Goal: Task Accomplishment & Management: Manage account settings

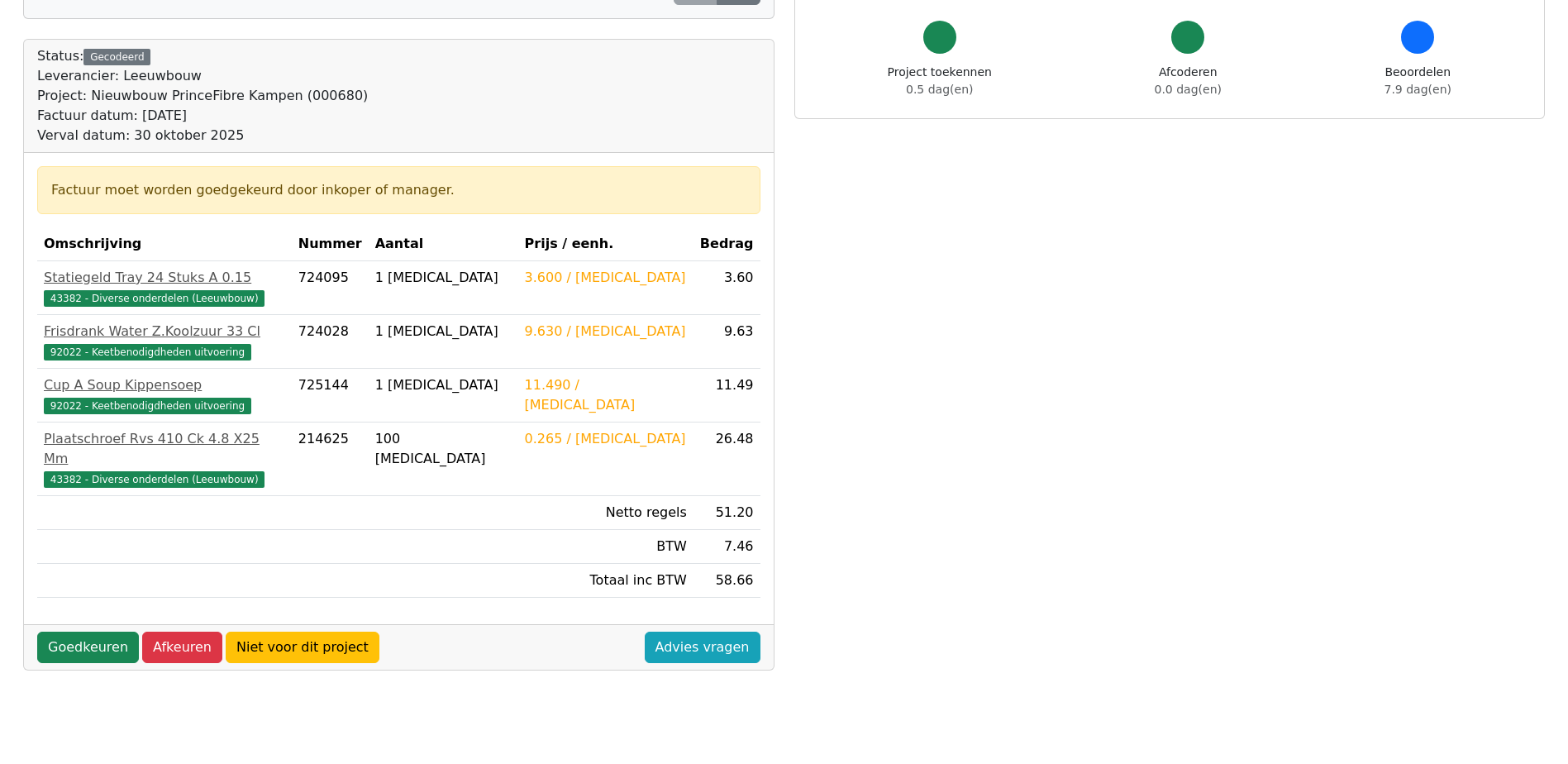
scroll to position [165, 0]
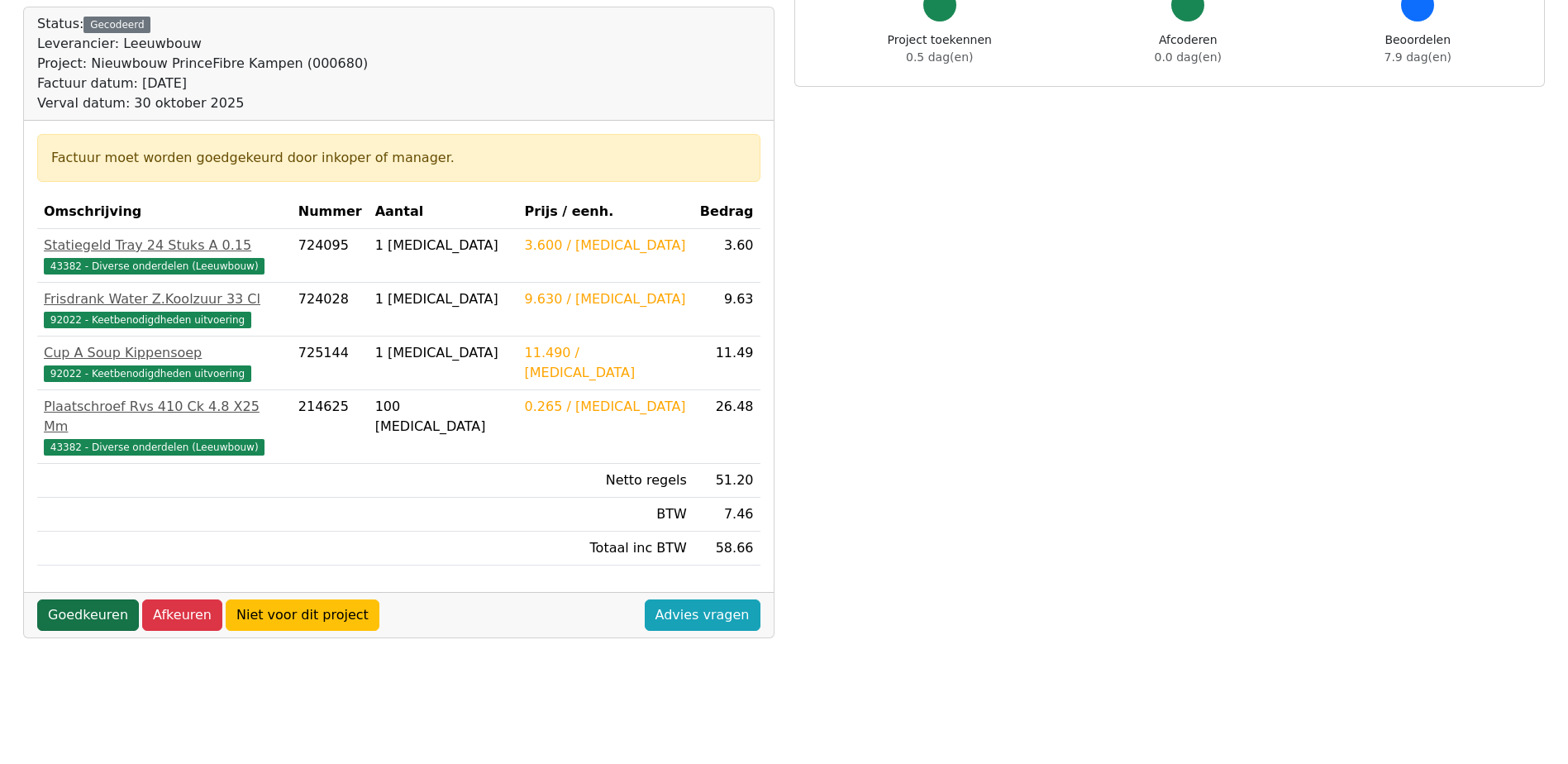
click at [78, 599] on link "Goedkeuren" at bounding box center [87, 615] width 101 height 32
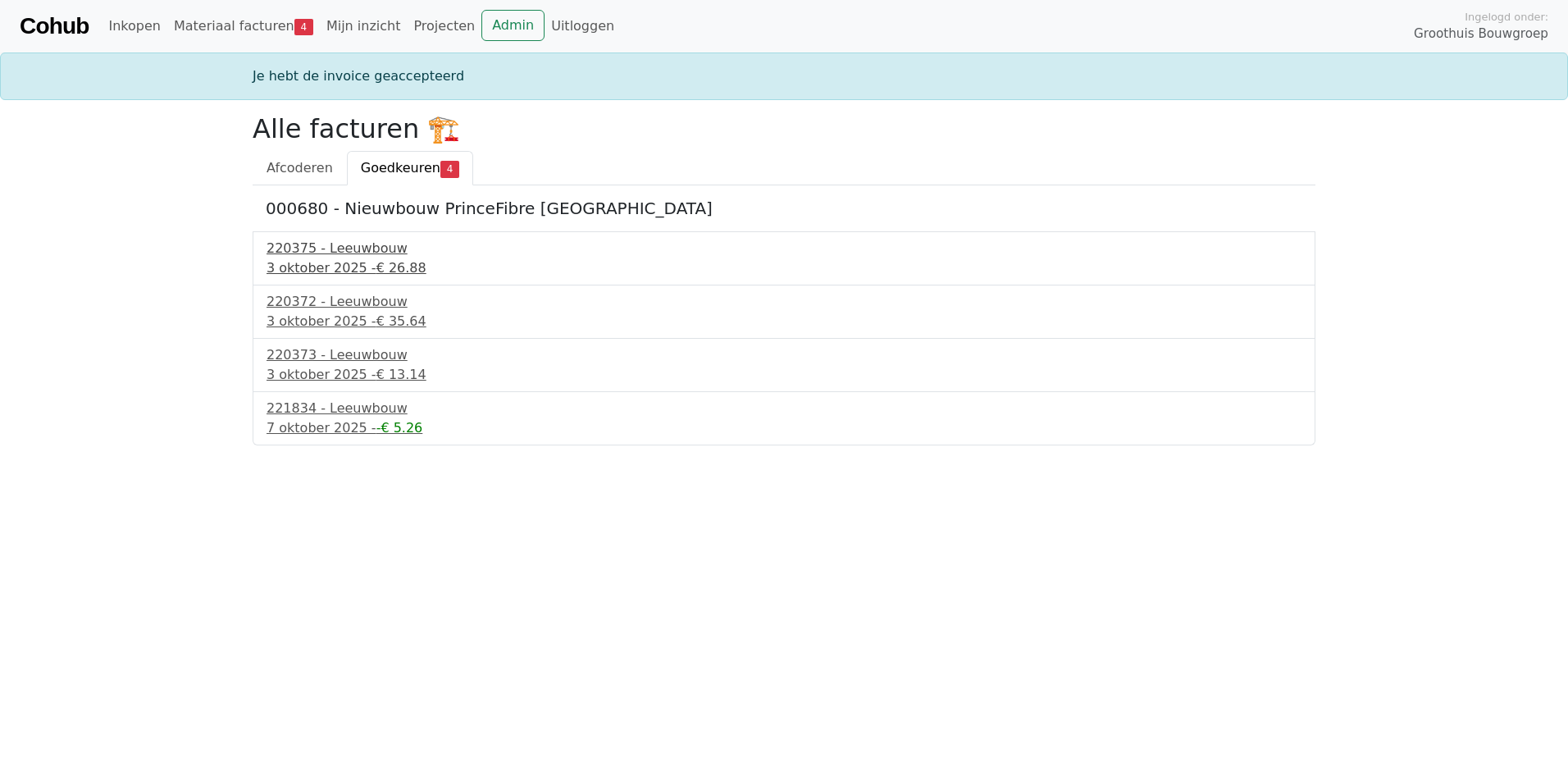
click at [376, 263] on span "€ 26.88" at bounding box center [401, 267] width 50 height 16
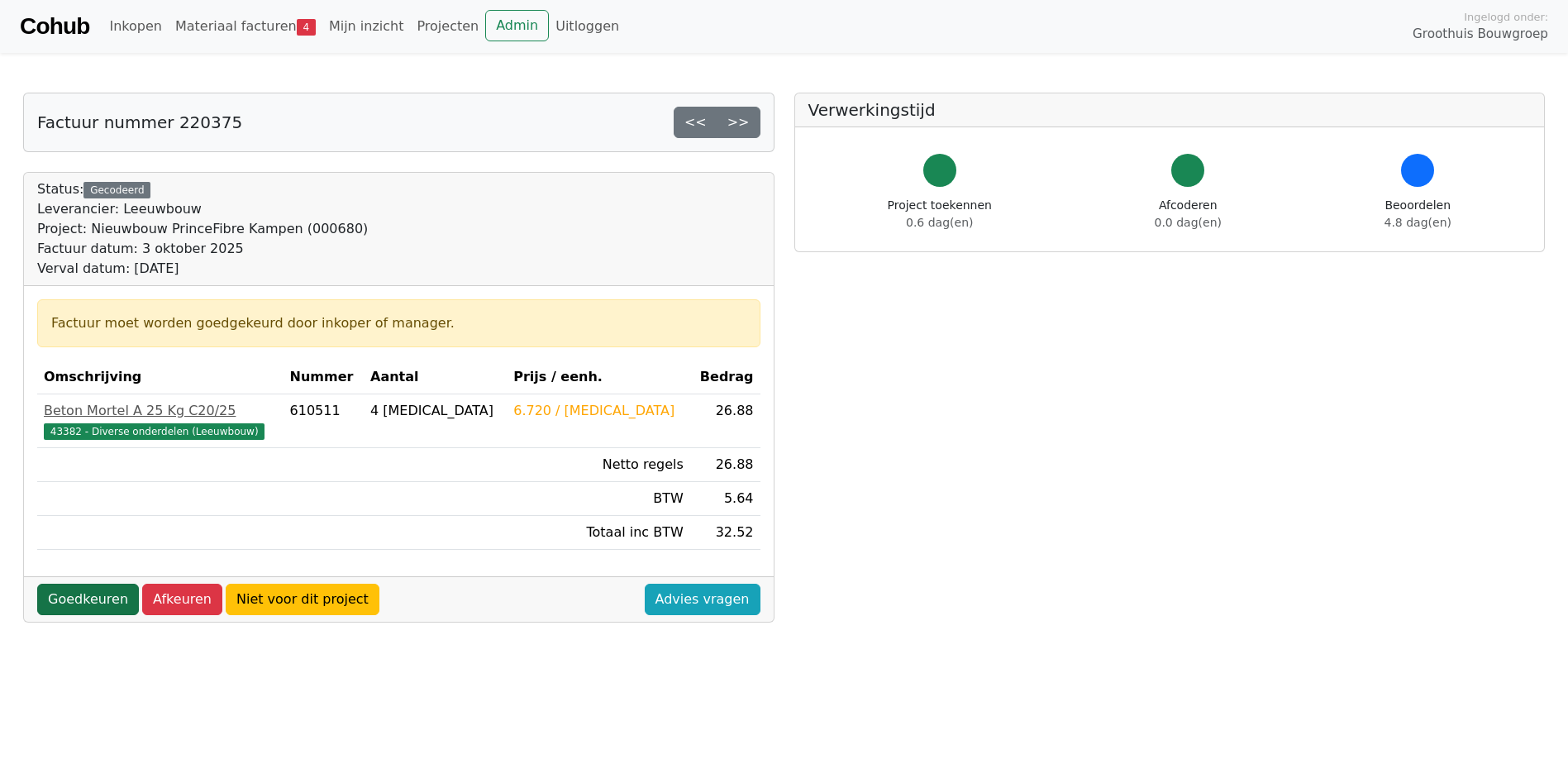
click at [71, 593] on link "Goedkeuren" at bounding box center [87, 599] width 101 height 32
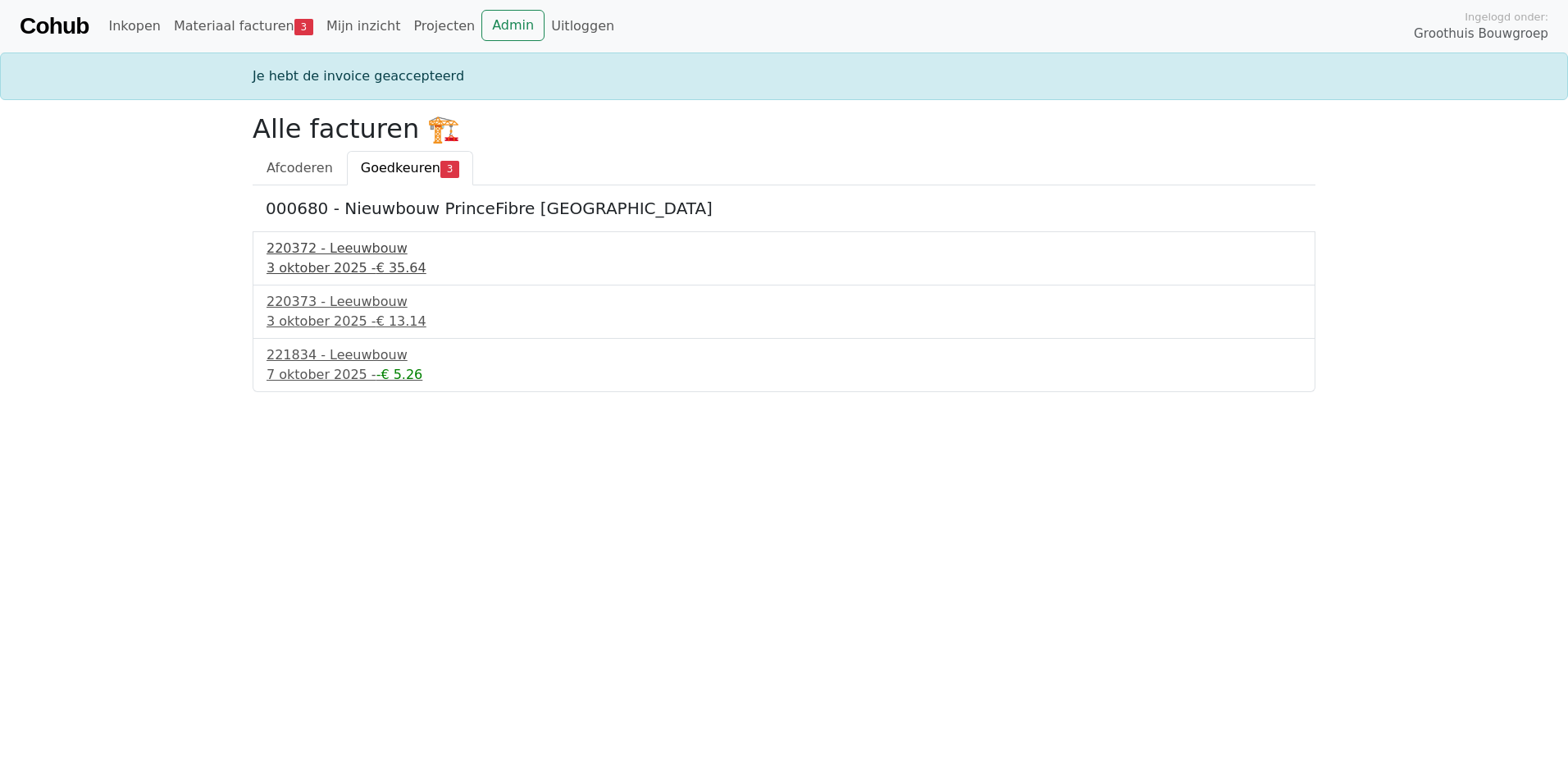
click at [323, 253] on div "220372 - Leeuwbouw" at bounding box center [784, 248] width 1035 height 19
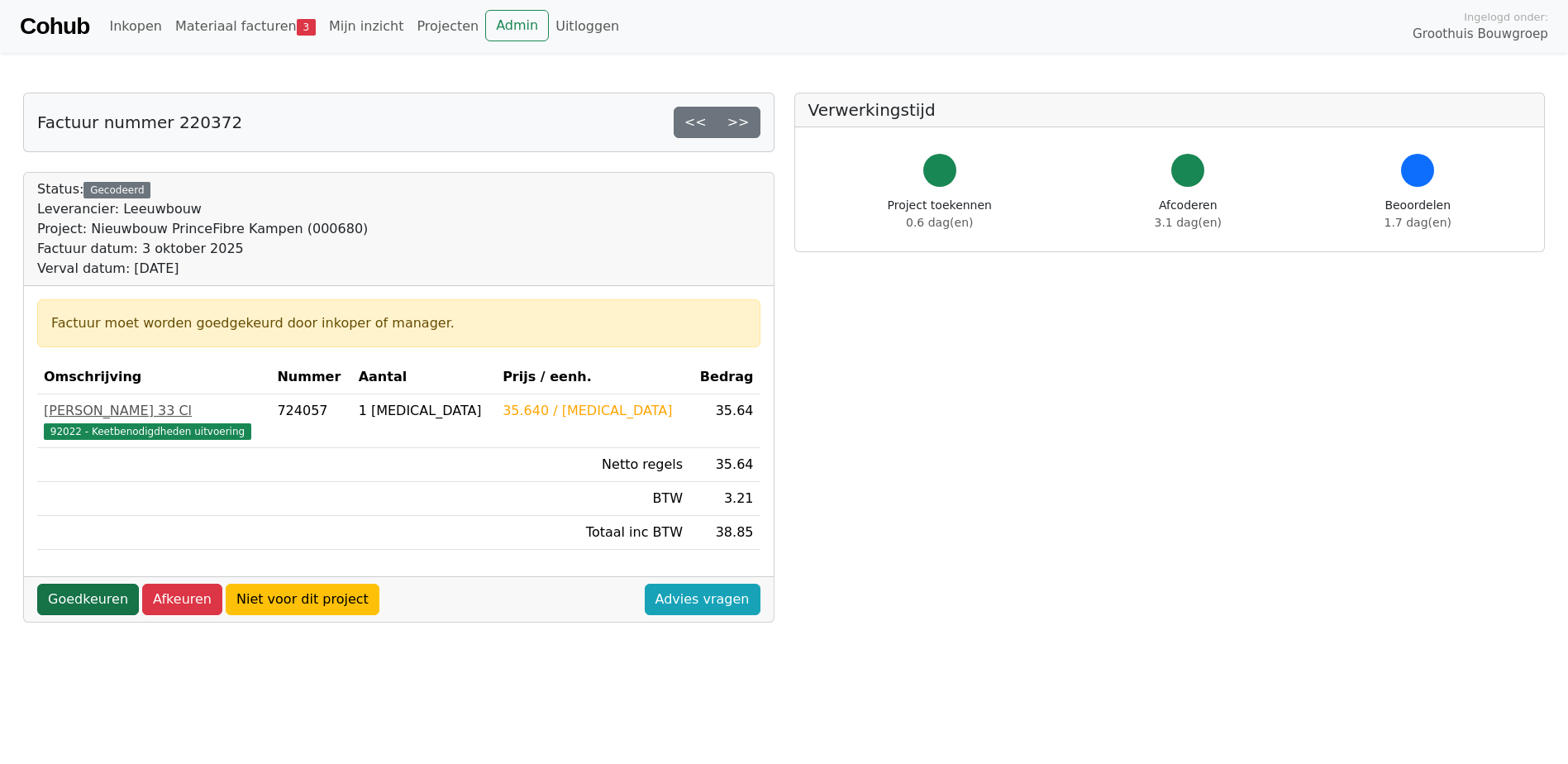
click at [92, 597] on link "Goedkeuren" at bounding box center [87, 599] width 101 height 32
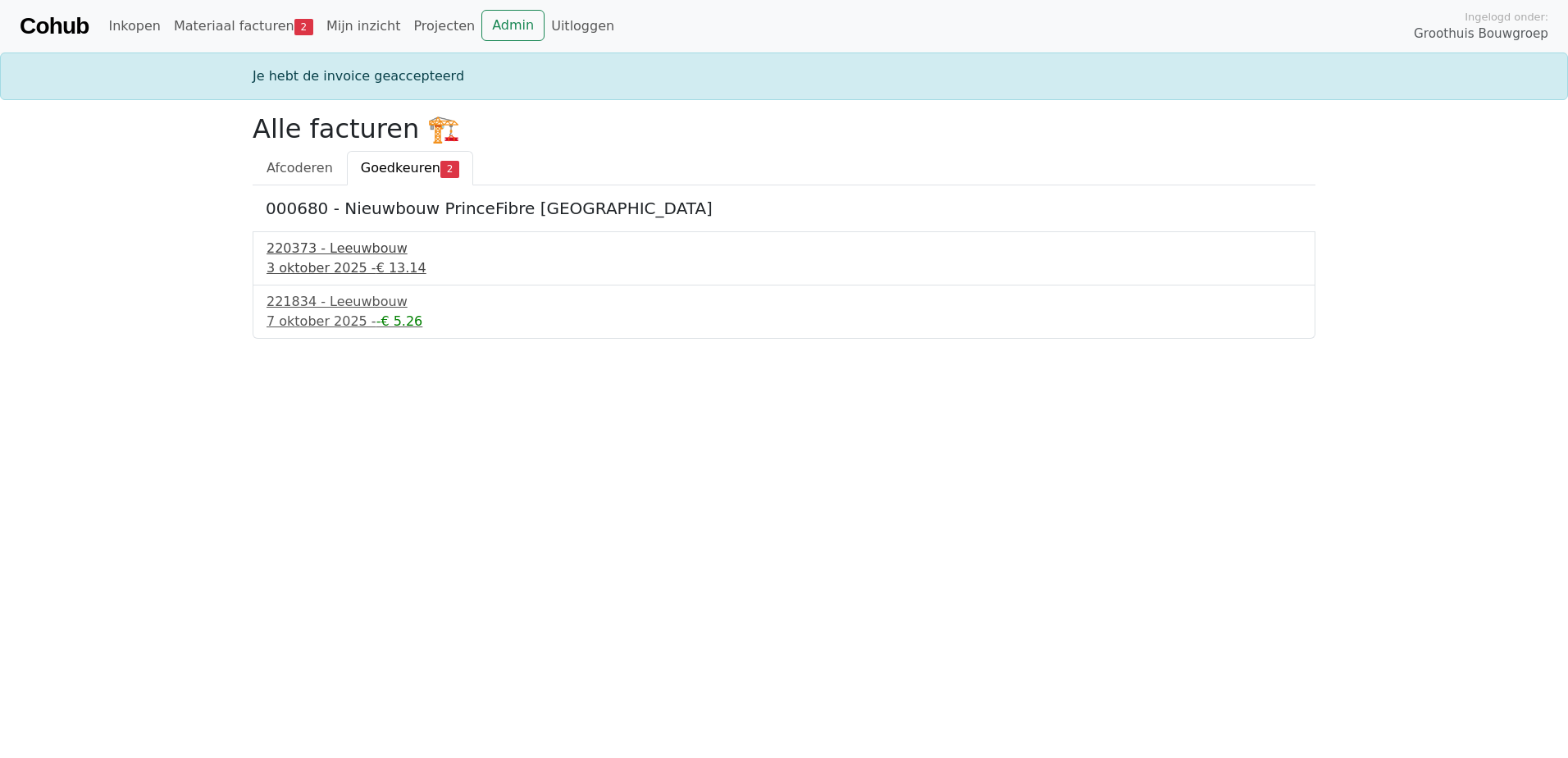
click at [309, 265] on div "3 oktober 2025 - € 13.14" at bounding box center [784, 267] width 1035 height 19
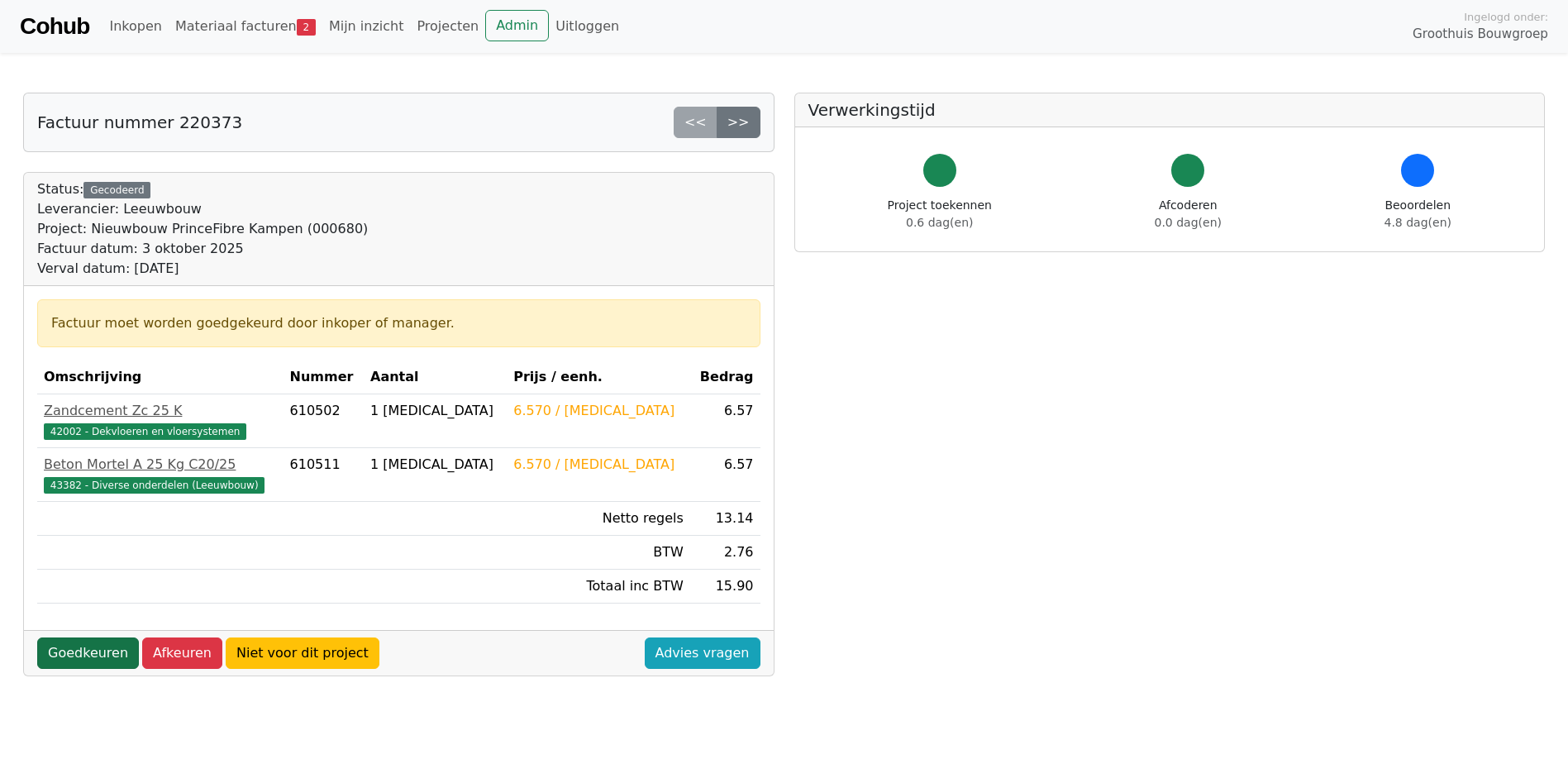
click at [84, 657] on link "Goedkeuren" at bounding box center [87, 653] width 101 height 32
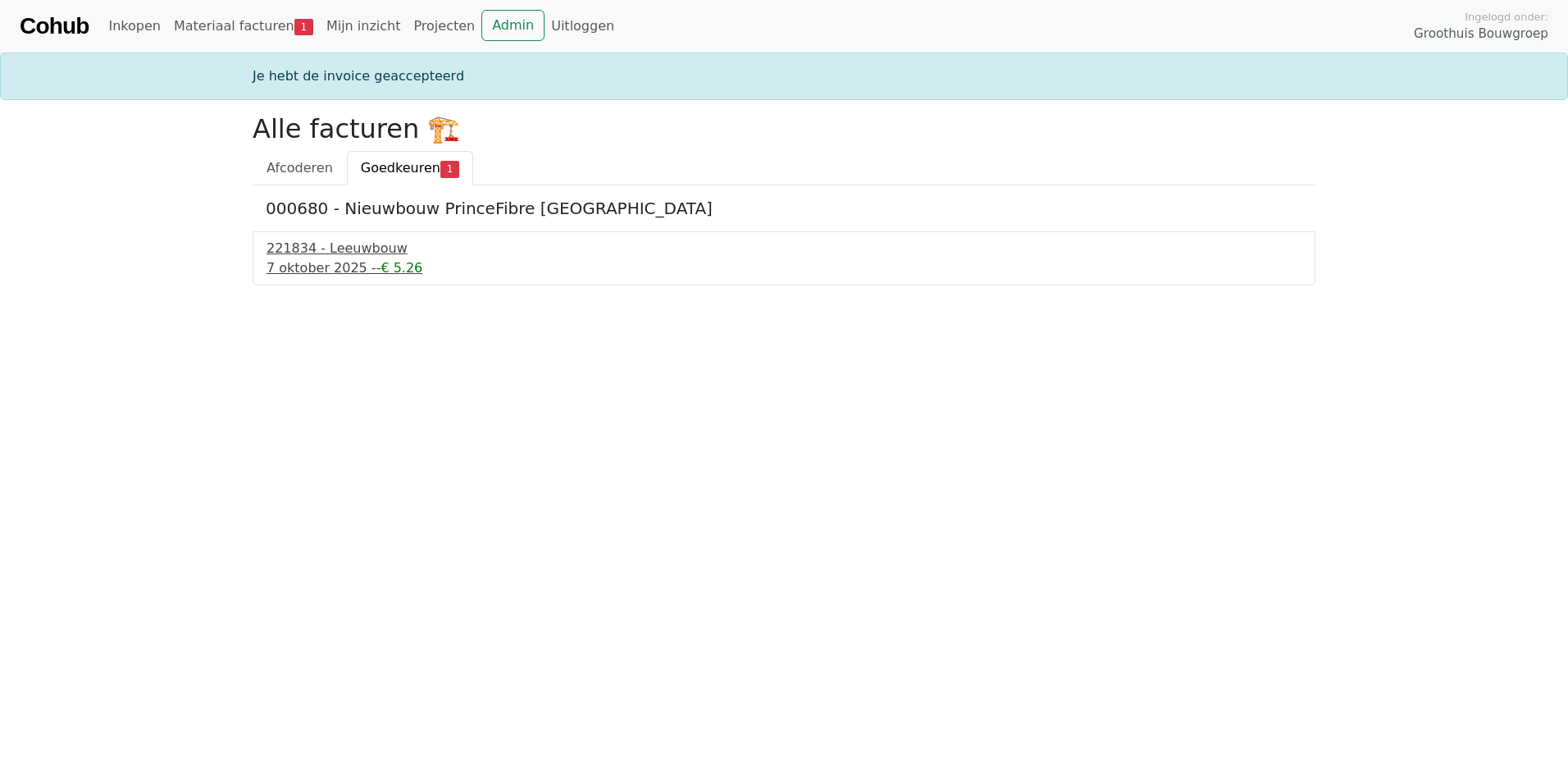
click at [343, 247] on div "221834 - Leeuwbouw" at bounding box center [784, 248] width 1035 height 19
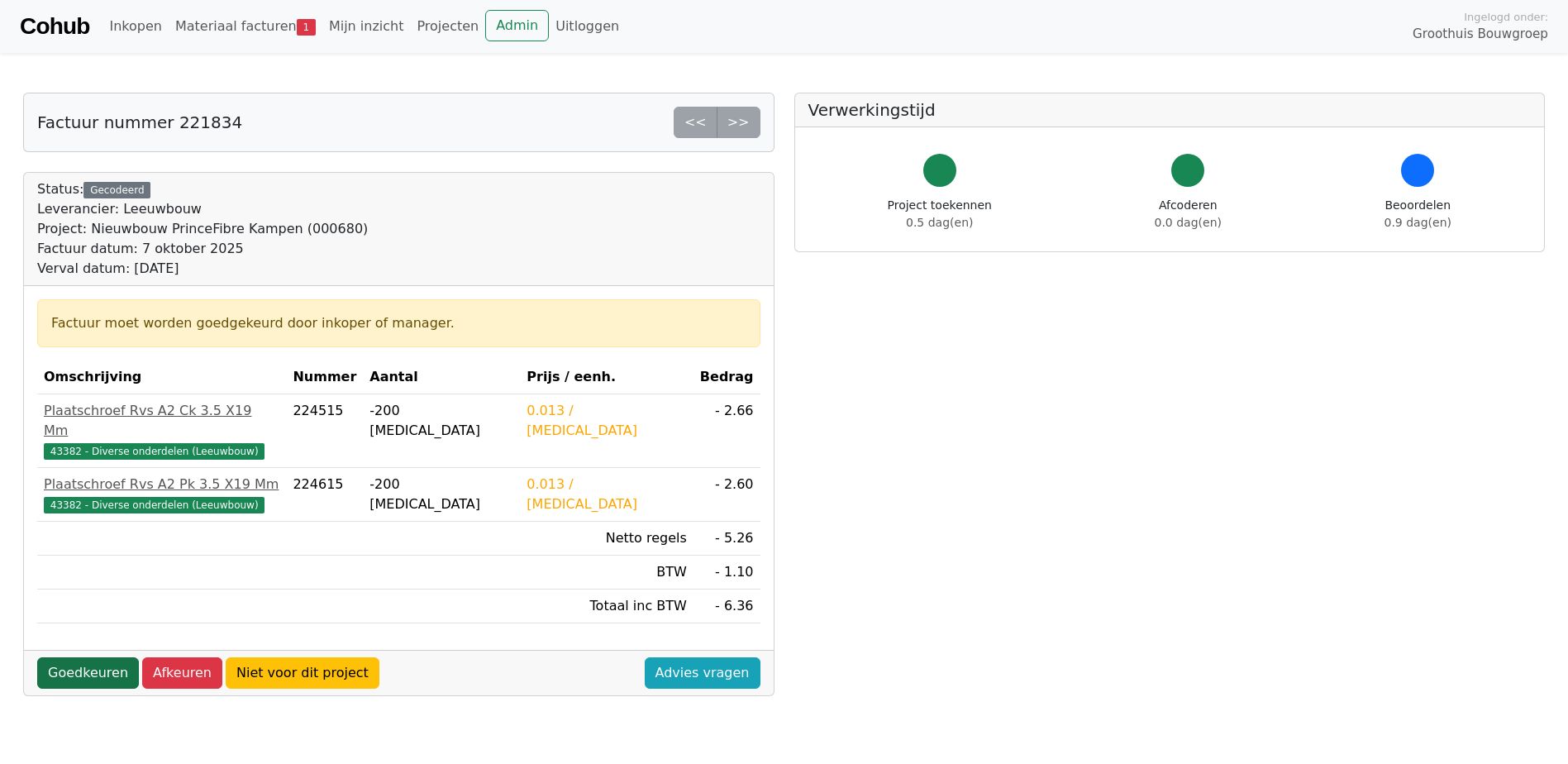
click at [98, 657] on link "Goedkeuren" at bounding box center [87, 673] width 101 height 32
